Goal: Information Seeking & Learning: Learn about a topic

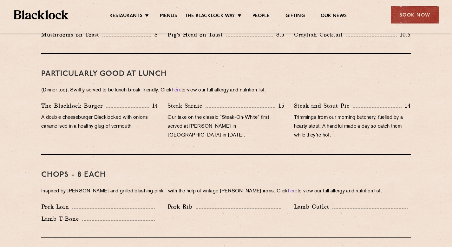
scroll to position [263, 0]
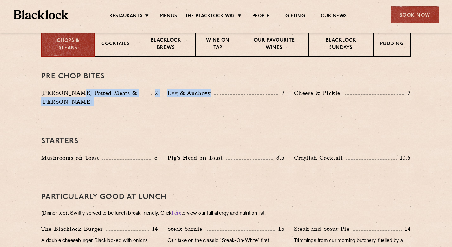
drag, startPoint x: 78, startPoint y: 92, endPoint x: 232, endPoint y: 93, distance: 153.6
click at [231, 93] on div "[PERSON_NAME] Potted Meats & Kimchi 2 Egg & Anchovy 2 [PERSON_NAME] & Pickle 2" at bounding box center [225, 99] width 379 height 21
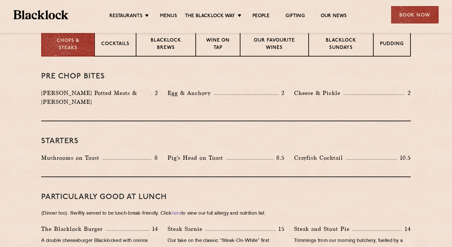
click at [232, 93] on div "Egg & Anchovy 2" at bounding box center [226, 93] width 117 height 9
drag, startPoint x: 335, startPoint y: 92, endPoint x: 357, endPoint y: 93, distance: 21.3
click at [355, 93] on div "Cheese & Pickle 2" at bounding box center [352, 93] width 117 height 9
click at [357, 93] on div "Cheese & Pickle 2" at bounding box center [352, 93] width 117 height 9
drag, startPoint x: 56, startPoint y: 147, endPoint x: 154, endPoint y: 146, distance: 97.7
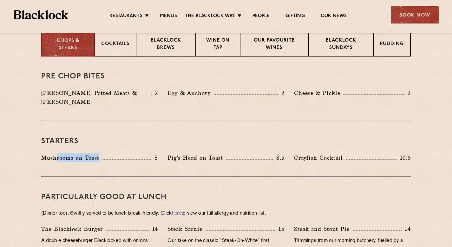
click at [150, 153] on div "Mushrooms on Toast 8" at bounding box center [99, 157] width 117 height 9
drag, startPoint x: 154, startPoint y: 146, endPoint x: 175, endPoint y: 149, distance: 22.0
click at [158, 154] on p "8" at bounding box center [154, 158] width 7 height 8
drag, startPoint x: 219, startPoint y: 152, endPoint x: 276, endPoint y: 149, distance: 57.2
click at [263, 153] on div "Pig's Head on Toast 8.5" at bounding box center [226, 157] width 117 height 9
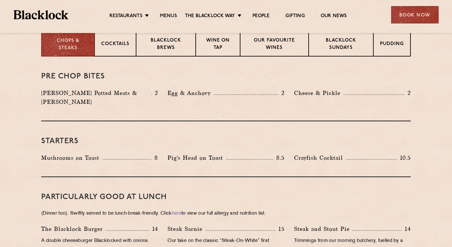
drag, startPoint x: 277, startPoint y: 149, endPoint x: 280, endPoint y: 148, distance: 3.4
click at [279, 154] on p "8.5" at bounding box center [278, 158] width 11 height 8
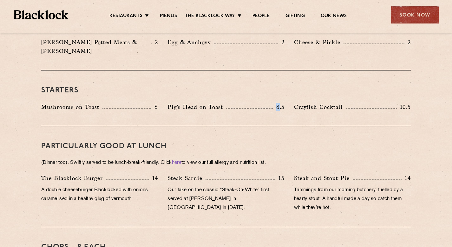
scroll to position [321, 0]
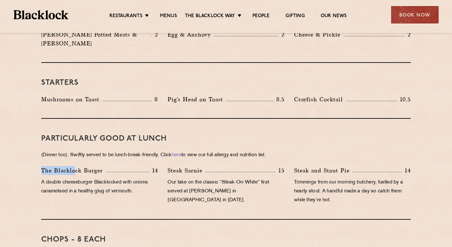
drag, startPoint x: 68, startPoint y: 156, endPoint x: 84, endPoint y: 160, distance: 16.6
click at [84, 160] on div "PARTICULARLY GOOD AT LUNCH (Dinner too). Swiftly served to be lunch-break-frien…" at bounding box center [226, 169] width 370 height 101
click at [84, 166] on p "The Blacklock Burger" at bounding box center [73, 170] width 65 height 9
drag, startPoint x: 85, startPoint y: 175, endPoint x: 148, endPoint y: 175, distance: 62.5
click at [146, 178] on p "A double cheeseburger Blacklocked with onions caramelised in a healthy glug of …" at bounding box center [99, 187] width 117 height 18
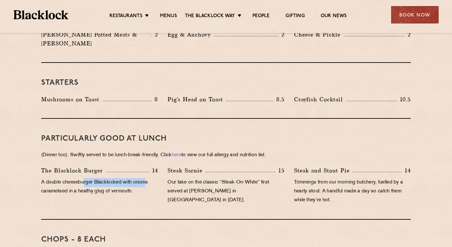
click at [148, 178] on p "A double cheeseburger Blacklocked with onions caramelised in a healthy glug of …" at bounding box center [99, 187] width 117 height 18
drag, startPoint x: 67, startPoint y: 179, endPoint x: 130, endPoint y: 182, distance: 63.2
click at [129, 182] on p "A double cheeseburger Blacklocked with onions caramelised in a healthy glug of …" at bounding box center [99, 187] width 117 height 18
click at [130, 182] on p "A double cheeseburger Blacklocked with onions caramelised in a healthy glug of …" at bounding box center [99, 187] width 117 height 18
drag, startPoint x: 82, startPoint y: 177, endPoint x: 124, endPoint y: 186, distance: 43.8
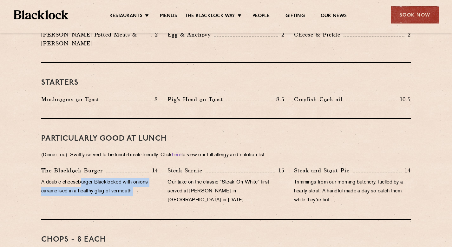
click at [123, 187] on p "A double cheeseburger Blacklocked with onions caramelised in a healthy glug of …" at bounding box center [99, 187] width 117 height 18
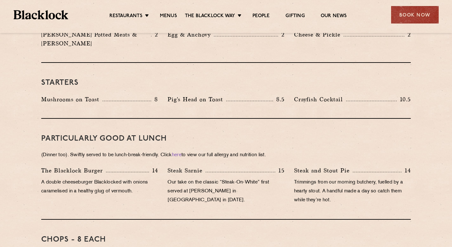
drag, startPoint x: 124, startPoint y: 186, endPoint x: 158, endPoint y: 184, distance: 33.4
click at [136, 187] on p "A double cheeseburger Blacklocked with onions caramelised in a healthy glug of …" at bounding box center [99, 187] width 117 height 18
drag, startPoint x: 219, startPoint y: 166, endPoint x: 234, endPoint y: 167, distance: 14.9
click at [233, 167] on div "Steak Sarnie 15 Our take on the classic “Steak-On-White” first served at Louis’…" at bounding box center [226, 187] width 126 height 42
click at [236, 167] on div "Steak Sarnie 15 Our take on the classic “Steak-On-White” first served at Louis’…" at bounding box center [226, 187] width 126 height 42
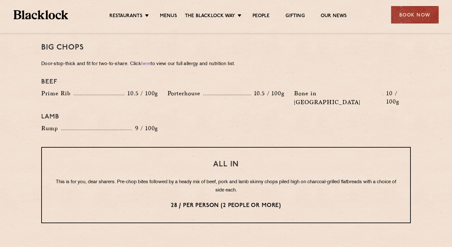
scroll to position [637, 0]
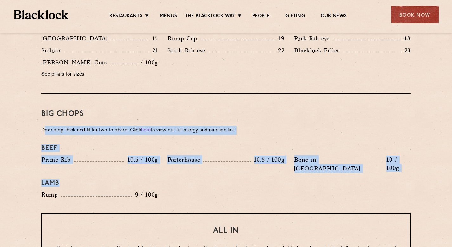
drag, startPoint x: 57, startPoint y: 120, endPoint x: 183, endPoint y: 179, distance: 139.1
click at [183, 178] on div "Big Chops Door-stop-thick and fit for two-to-share. Click here to view our full…" at bounding box center [226, 153] width 370 height 119
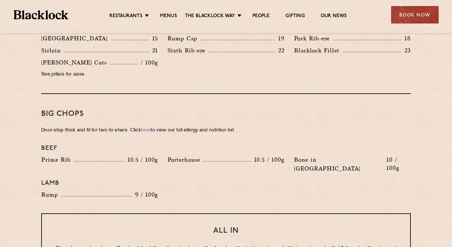
click at [184, 179] on div "Beef Prime Rib 10.5 / 100g Porterhouse 10.5 / 100g Bone in Sirloin 10 / 100g La…" at bounding box center [225, 171] width 379 height 61
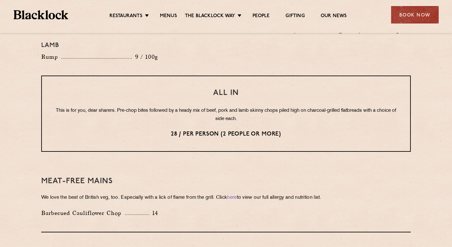
scroll to position [868, 0]
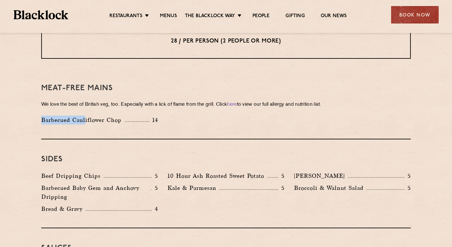
drag, startPoint x: 85, startPoint y: 99, endPoint x: 113, endPoint y: 92, distance: 28.6
click at [110, 93] on div "Meat-Free mains We love the best of British veg, too. Especially with a lick of…" at bounding box center [226, 103] width 370 height 71
